Goal: Task Accomplishment & Management: Manage account settings

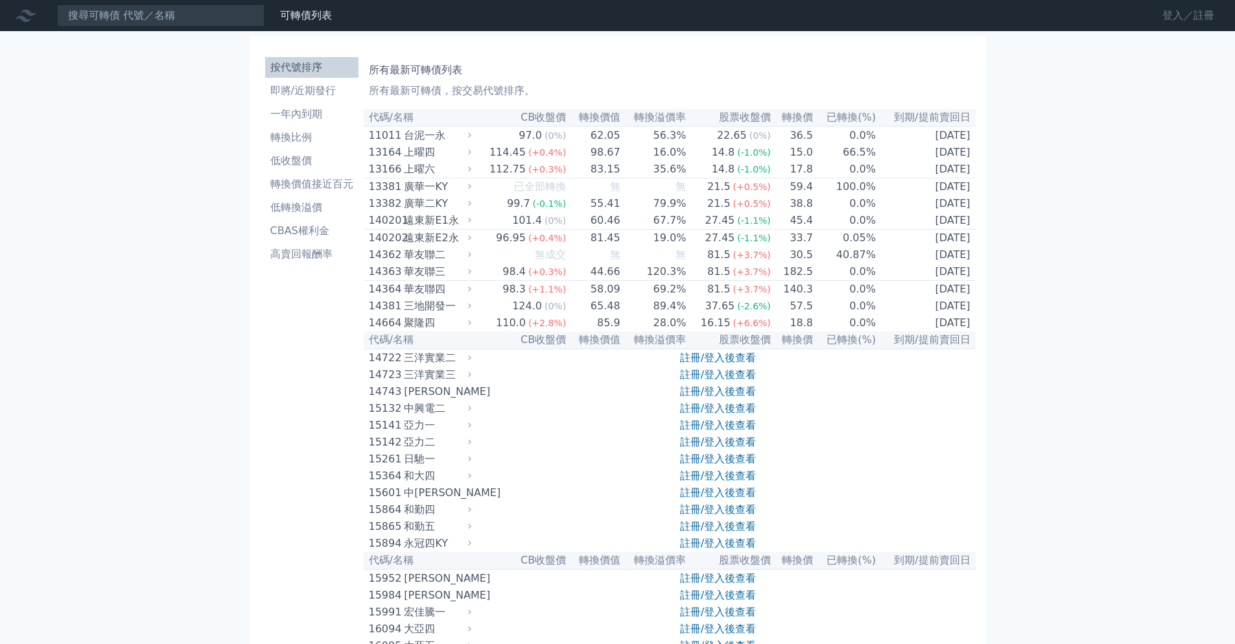
click at [1173, 21] on link "登入／註冊" at bounding box center [1188, 15] width 73 height 21
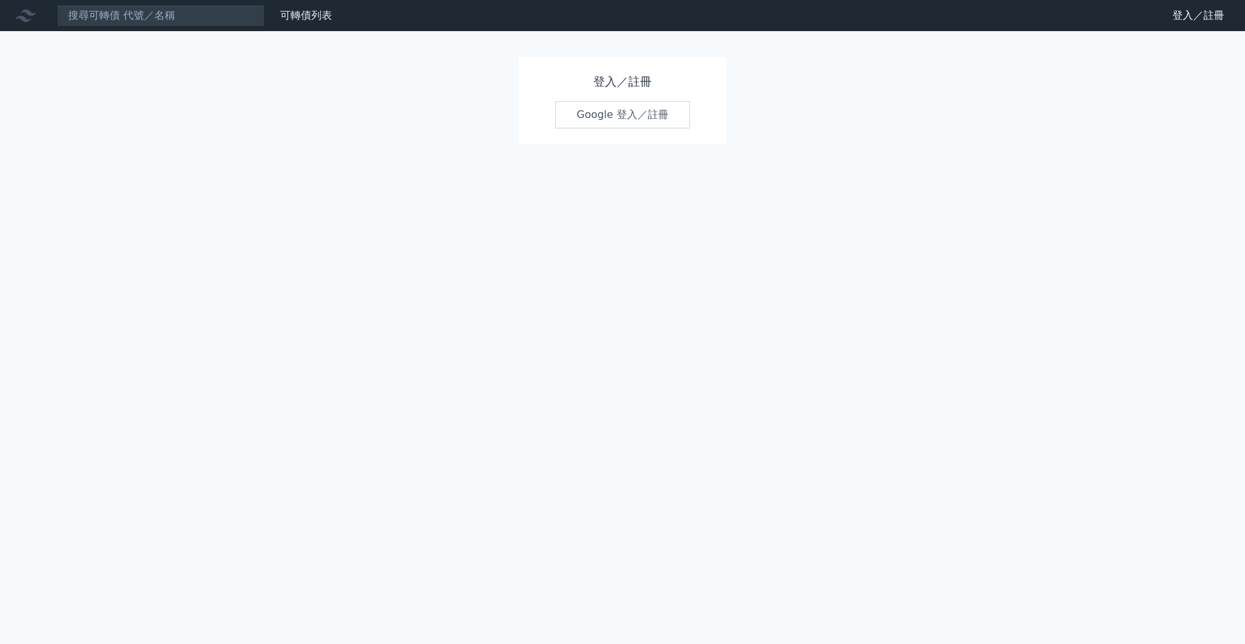
click at [631, 115] on link "Google 登入／註冊" at bounding box center [622, 114] width 135 height 27
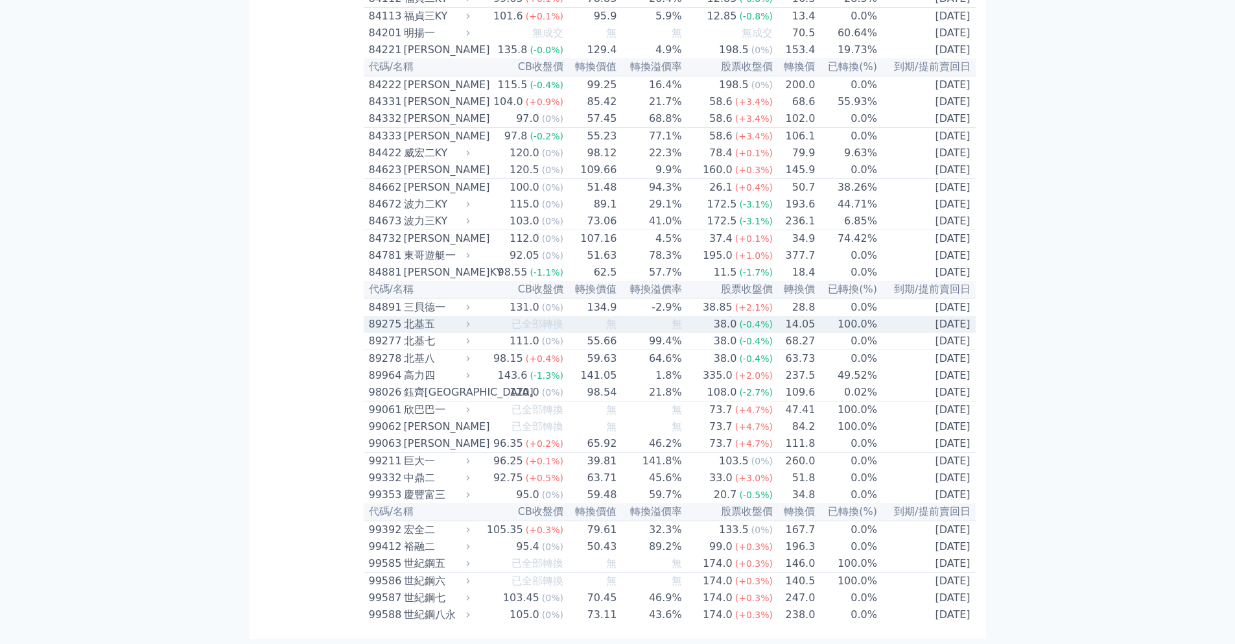
scroll to position [7261, 0]
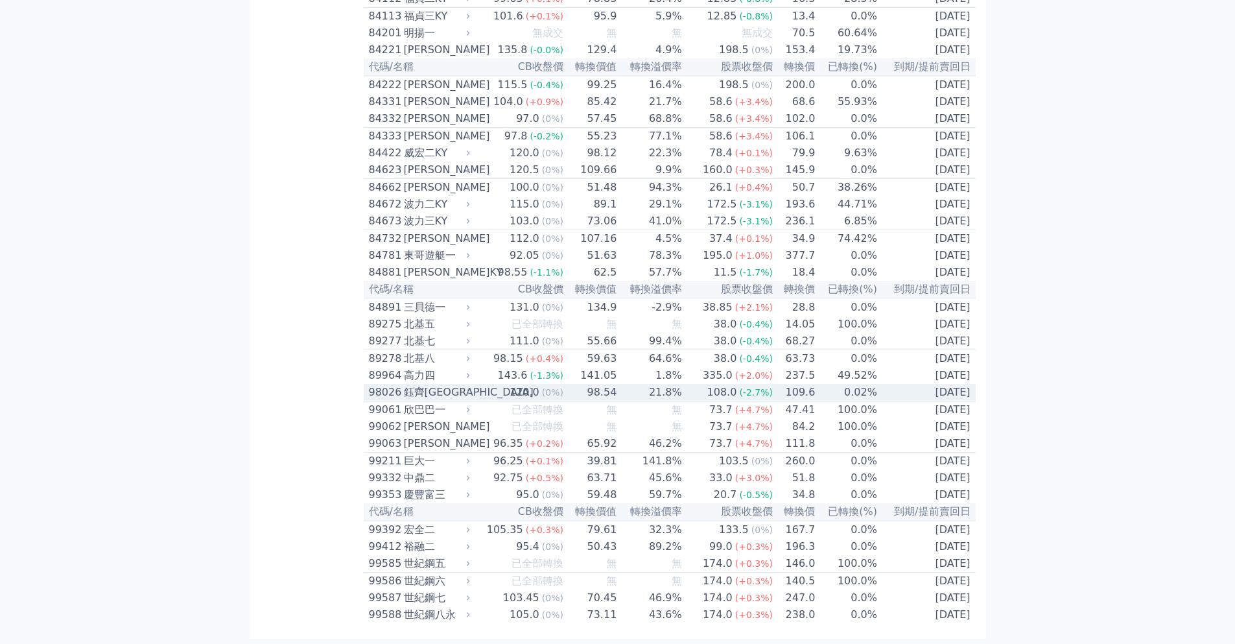
click at [420, 400] on div "鈺齊[GEOGRAPHIC_DATA]" at bounding box center [436, 392] width 64 height 16
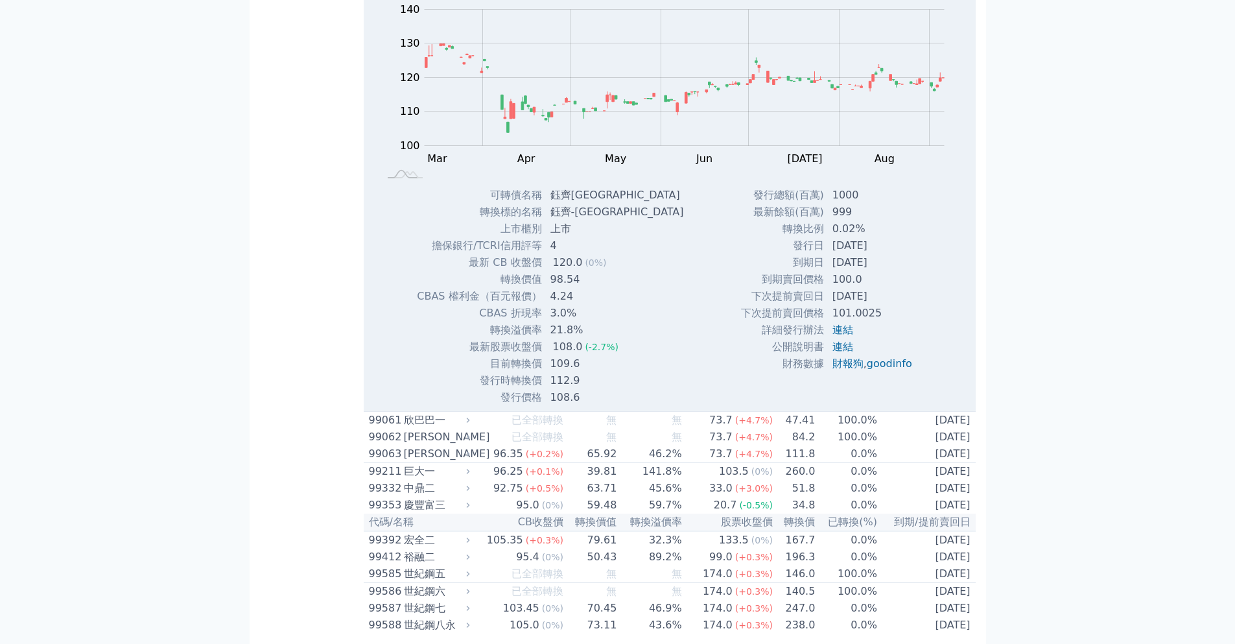
scroll to position [7455, 0]
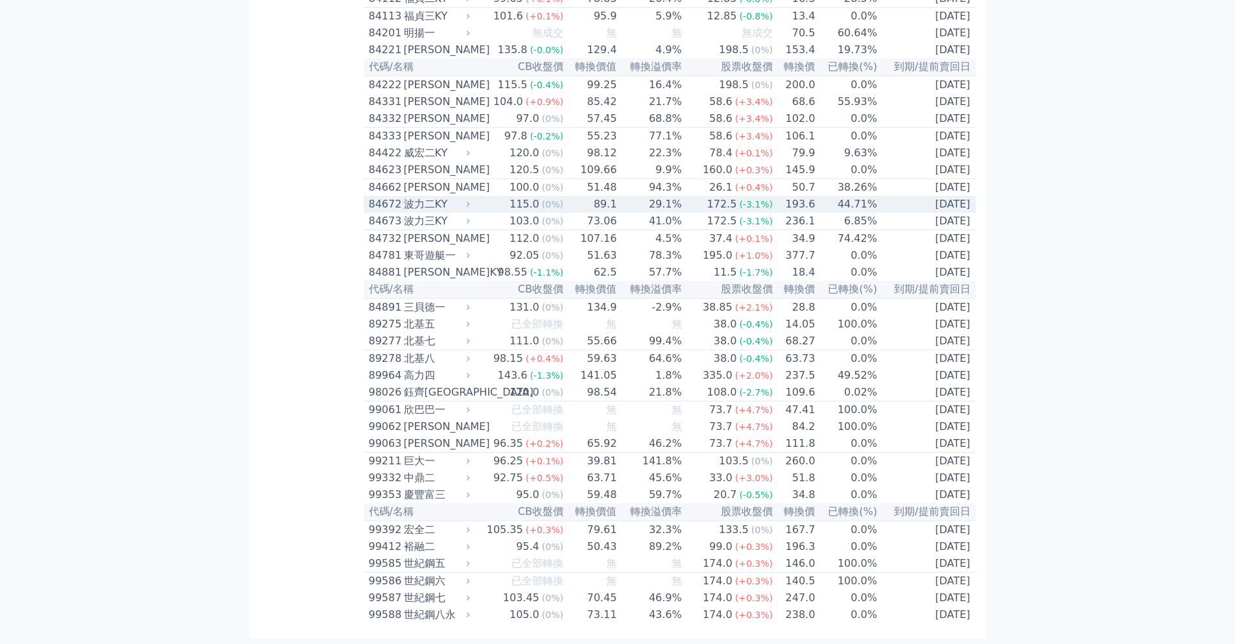
scroll to position [6926, 0]
